Goal: Task Accomplishment & Management: Use online tool/utility

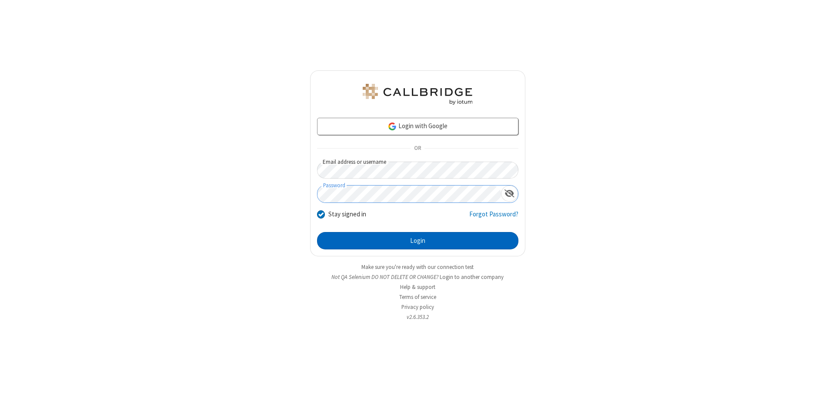
click at [417, 241] on button "Login" at bounding box center [417, 240] width 201 height 17
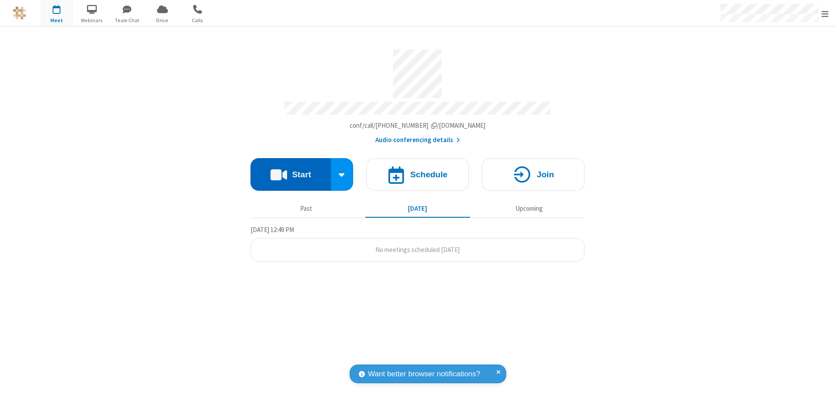
click at [290, 170] on button "Start" at bounding box center [290, 174] width 80 height 33
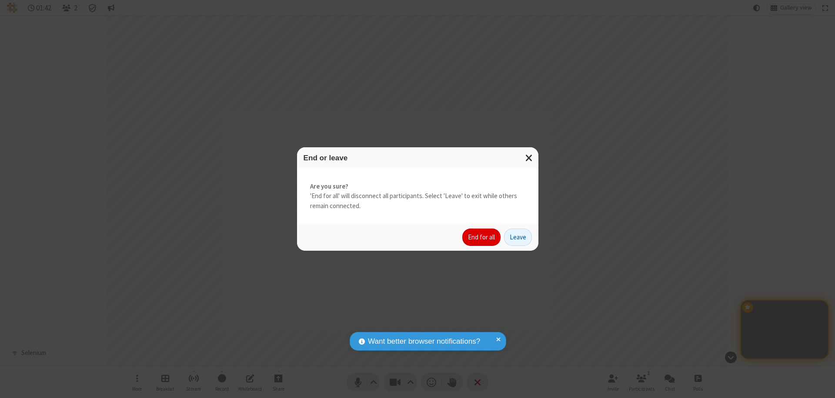
click at [482, 237] on button "End for all" at bounding box center [481, 237] width 38 height 17
